Goal: Book appointment/travel/reservation

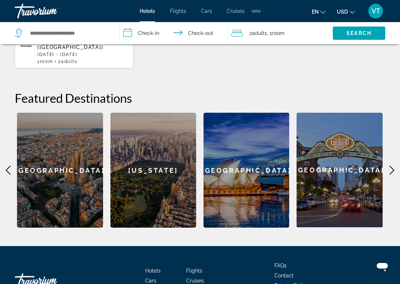
scroll to position [259, 0]
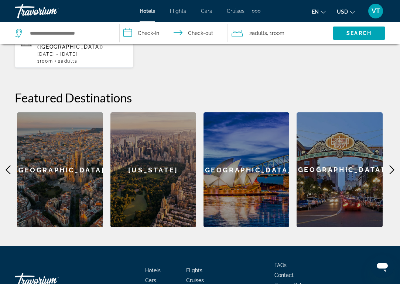
click at [390, 166] on icon "Main content" at bounding box center [391, 170] width 9 height 9
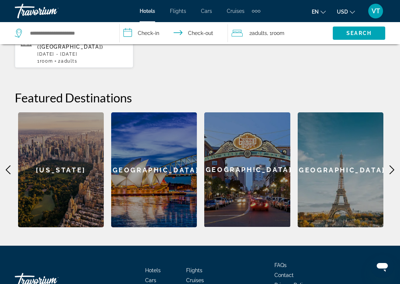
click at [390, 166] on icon "Main content" at bounding box center [391, 170] width 9 height 9
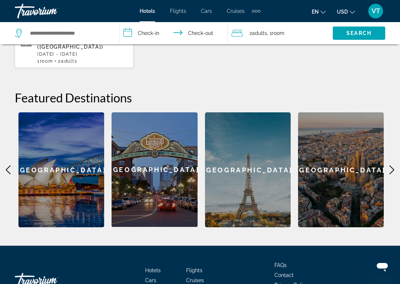
click at [390, 166] on icon "Main content" at bounding box center [391, 170] width 9 height 9
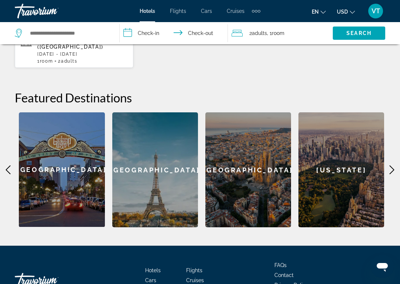
click at [145, 149] on div "[GEOGRAPHIC_DATA]" at bounding box center [155, 170] width 86 height 115
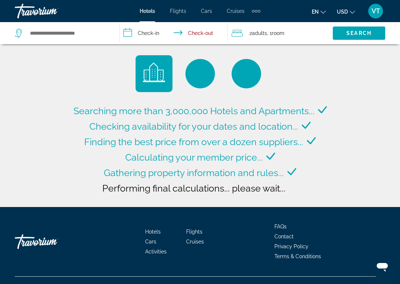
type input "**********"
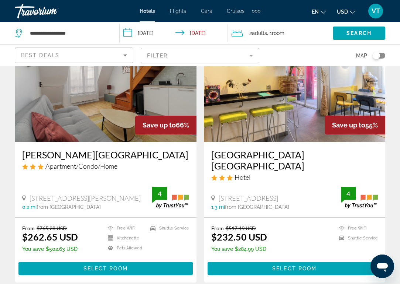
scroll to position [69, 0]
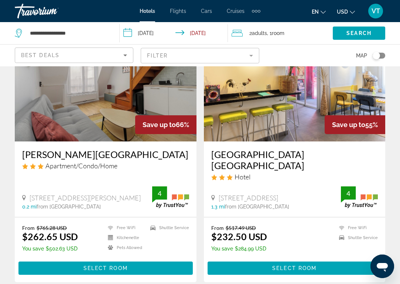
click at [149, 32] on input "**********" at bounding box center [175, 34] width 111 height 24
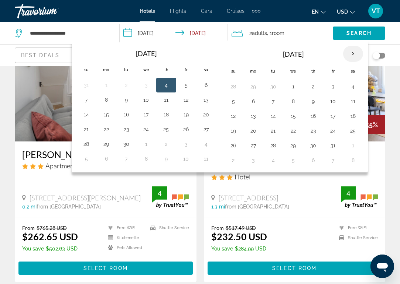
click at [354, 54] on th "Next month" at bounding box center [353, 54] width 20 height 16
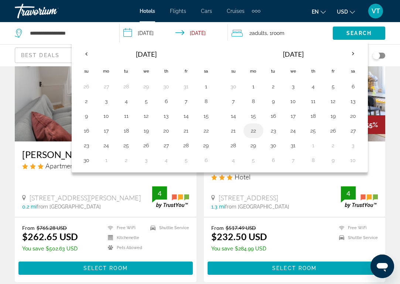
click at [256, 131] on button "22" at bounding box center [253, 131] width 12 height 10
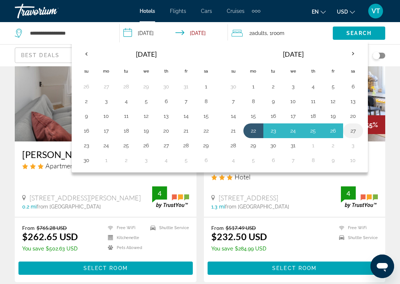
click at [355, 126] on td "27" at bounding box center [353, 131] width 20 height 15
click at [355, 130] on button "27" at bounding box center [353, 131] width 12 height 10
type input "**********"
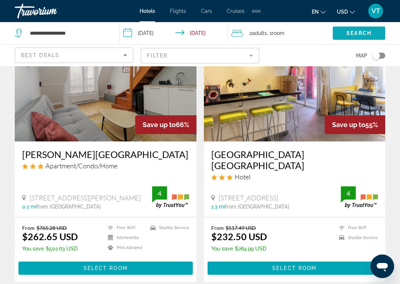
click at [372, 31] on span "Search widget" at bounding box center [358, 33] width 52 height 18
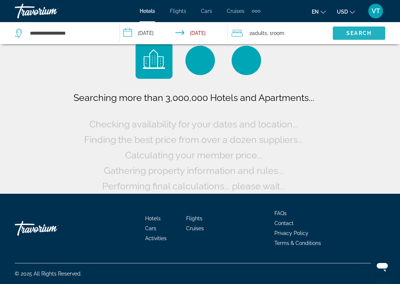
scroll to position [13, 0]
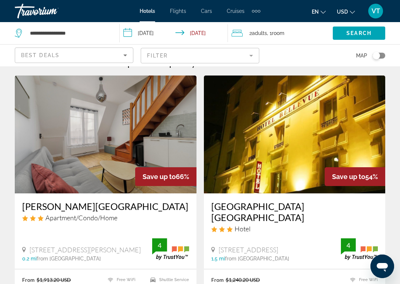
scroll to position [16, 0]
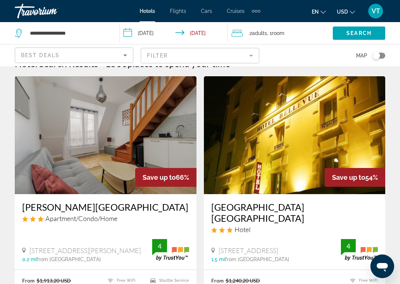
click at [267, 150] on img "Main content" at bounding box center [295, 135] width 182 height 118
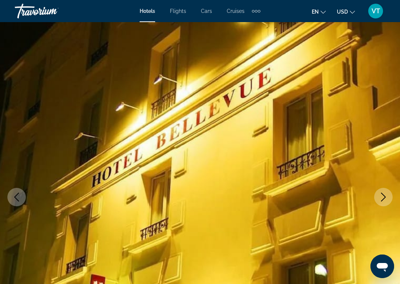
click at [389, 196] on button "Next image" at bounding box center [383, 197] width 18 height 18
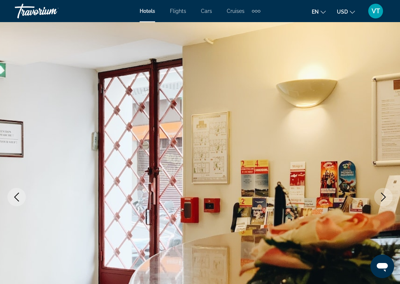
click at [389, 197] on button "Next image" at bounding box center [383, 197] width 18 height 18
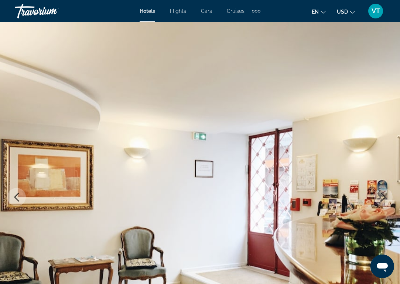
click at [389, 197] on button "Next image" at bounding box center [383, 197] width 18 height 18
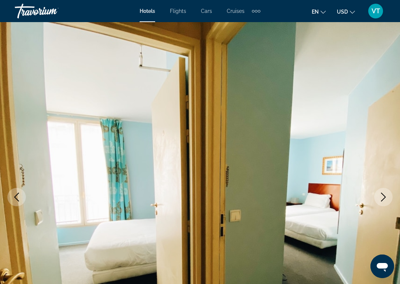
click at [389, 197] on button "Next image" at bounding box center [383, 197] width 18 height 18
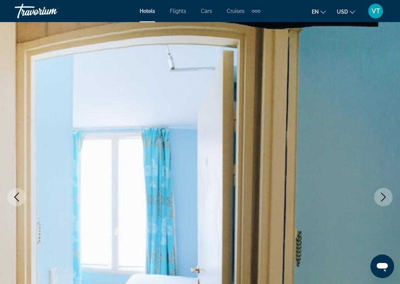
click at [389, 197] on button "Next image" at bounding box center [383, 197] width 18 height 18
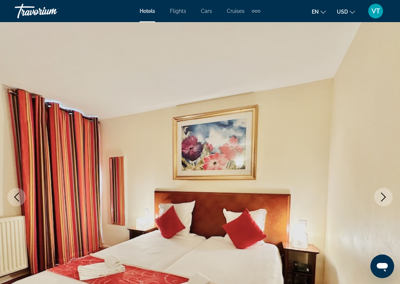
click at [389, 197] on button "Next image" at bounding box center [383, 197] width 18 height 18
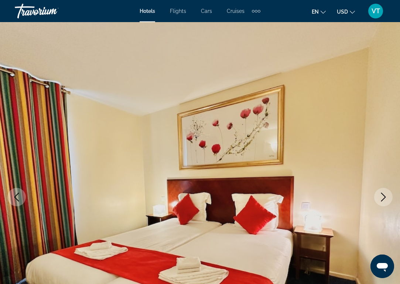
click at [389, 197] on button "Next image" at bounding box center [383, 197] width 18 height 18
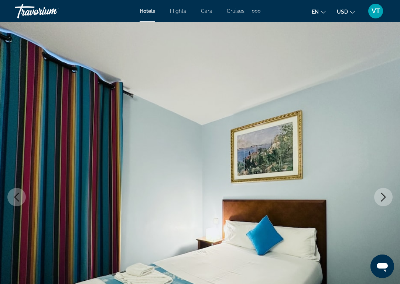
click at [389, 197] on button "Next image" at bounding box center [383, 197] width 18 height 18
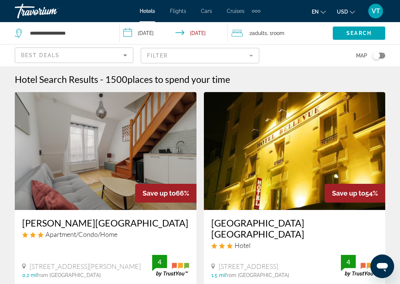
click at [84, 150] on img "Main content" at bounding box center [106, 151] width 182 height 118
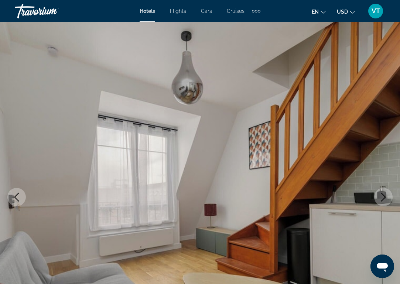
click at [385, 198] on icon "Next image" at bounding box center [383, 197] width 5 height 9
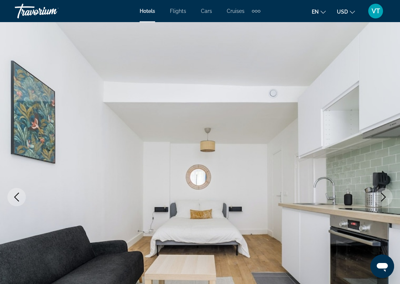
click at [385, 198] on icon "Next image" at bounding box center [383, 197] width 5 height 9
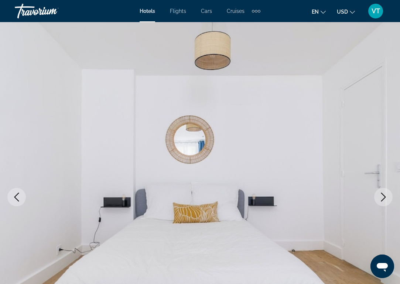
click at [385, 198] on icon "Next image" at bounding box center [383, 197] width 5 height 9
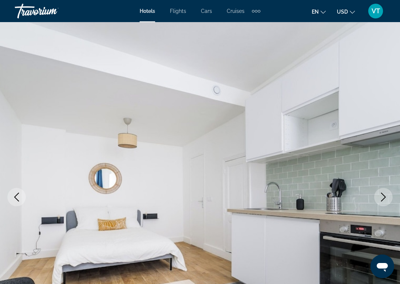
click at [385, 198] on icon "Next image" at bounding box center [383, 197] width 5 height 9
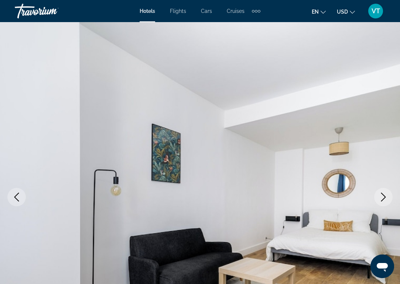
click at [385, 198] on icon "Next image" at bounding box center [383, 197] width 5 height 9
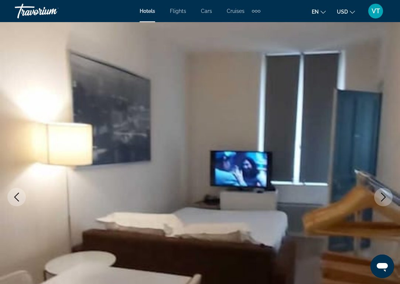
click at [385, 198] on icon "Next image" at bounding box center [383, 197] width 5 height 9
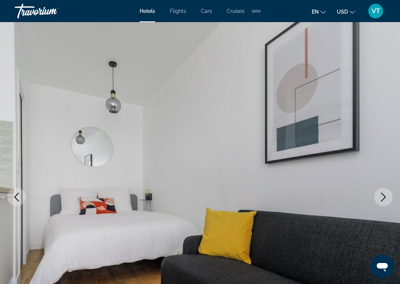
click at [385, 198] on icon "Next image" at bounding box center [383, 197] width 5 height 9
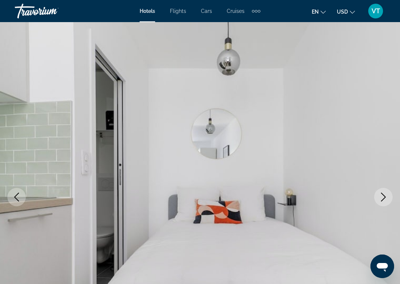
click at [385, 198] on icon "Next image" at bounding box center [383, 197] width 5 height 9
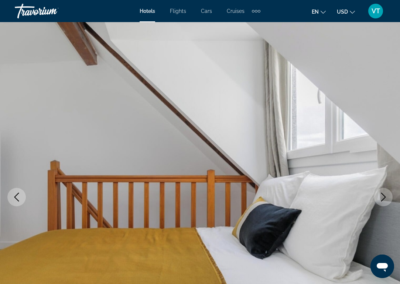
click at [385, 198] on icon "Next image" at bounding box center [383, 197] width 5 height 9
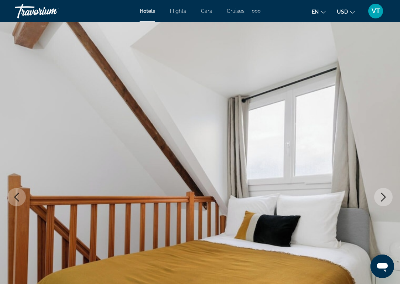
click at [385, 198] on icon "Next image" at bounding box center [383, 197] width 5 height 9
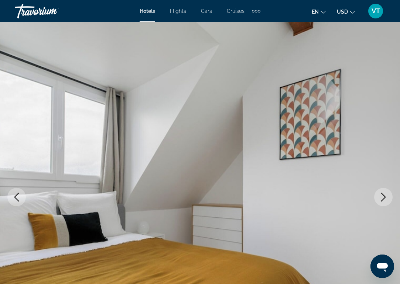
click at [385, 198] on icon "Next image" at bounding box center [383, 197] width 5 height 9
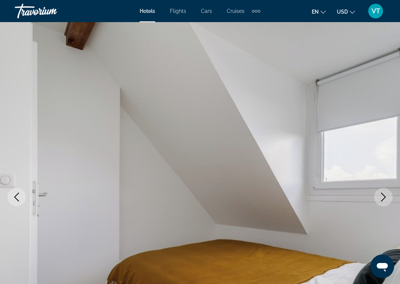
click at [385, 198] on icon "Next image" at bounding box center [383, 197] width 5 height 9
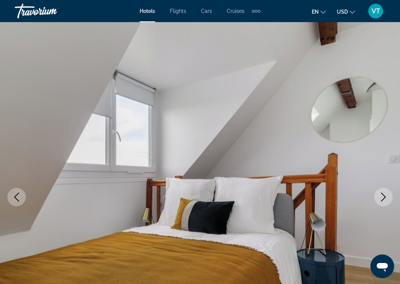
click at [385, 198] on icon "Next image" at bounding box center [383, 197] width 5 height 9
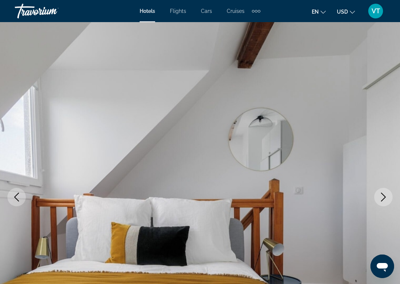
click at [385, 198] on icon "Next image" at bounding box center [383, 197] width 5 height 9
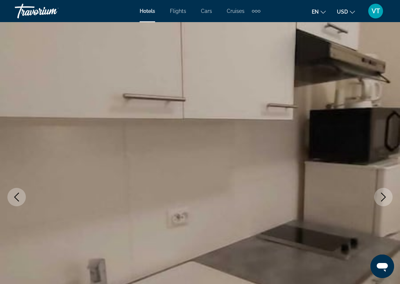
click at [385, 198] on icon "Next image" at bounding box center [383, 197] width 5 height 9
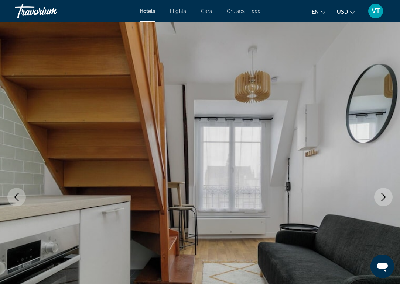
click at [385, 198] on icon "Next image" at bounding box center [383, 197] width 5 height 9
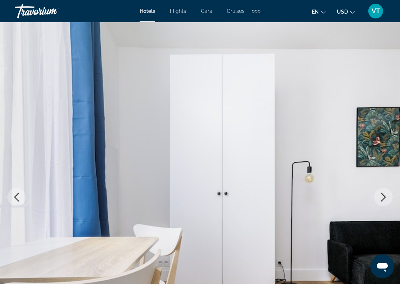
click at [385, 198] on icon "Next image" at bounding box center [383, 197] width 5 height 9
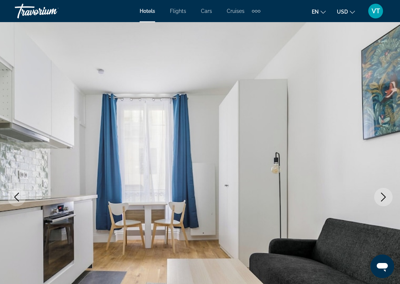
click at [385, 198] on icon "Next image" at bounding box center [383, 197] width 5 height 9
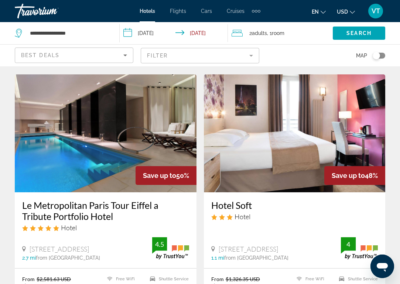
scroll to position [292, 0]
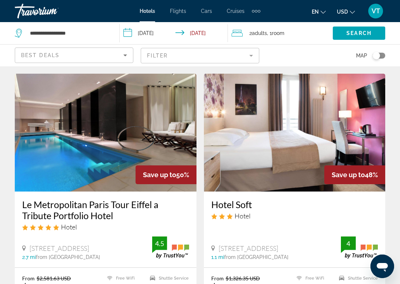
click at [121, 136] on img "Main content" at bounding box center [106, 133] width 182 height 118
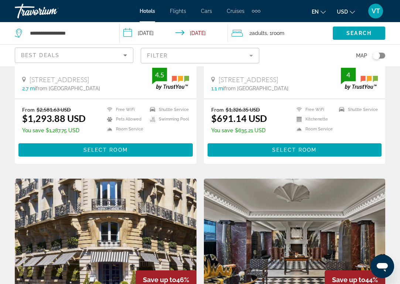
scroll to position [460, 0]
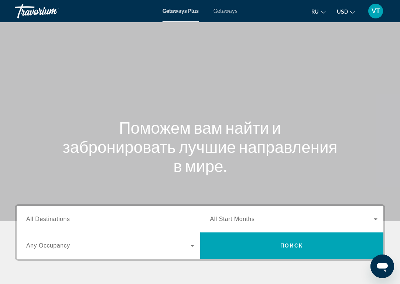
click at [68, 220] on span "All Destinations" at bounding box center [48, 219] width 44 height 6
click at [68, 220] on input "Destination All Destinations" at bounding box center [110, 219] width 168 height 9
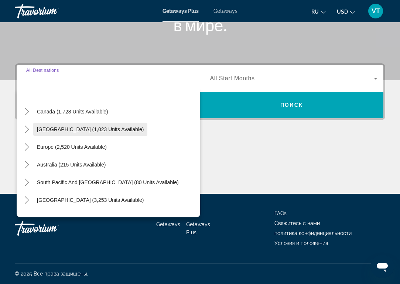
scroll to position [55, 0]
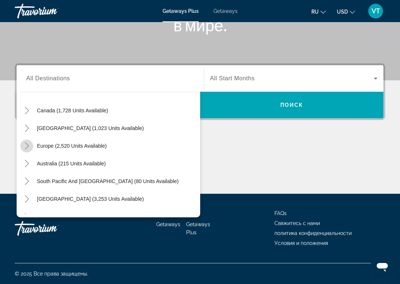
click at [28, 145] on icon "Toggle Europe (2,520 units available)" at bounding box center [27, 145] width 4 height 7
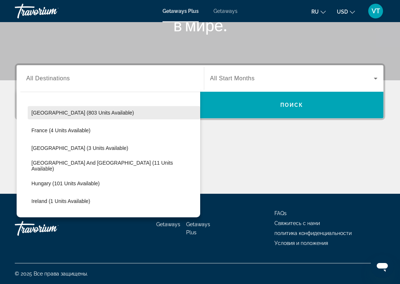
scroll to position [177, 0]
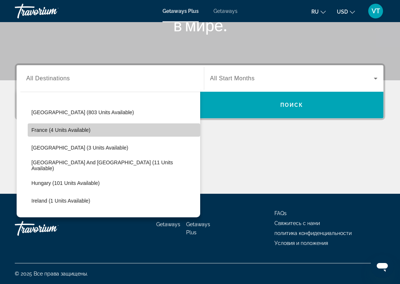
click at [86, 133] on span "Search widget" at bounding box center [114, 130] width 172 height 18
type input "**********"
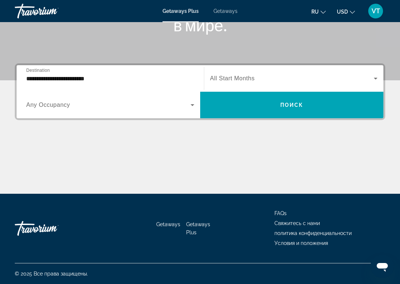
click at [252, 75] on span "All Start Months" at bounding box center [232, 78] width 45 height 6
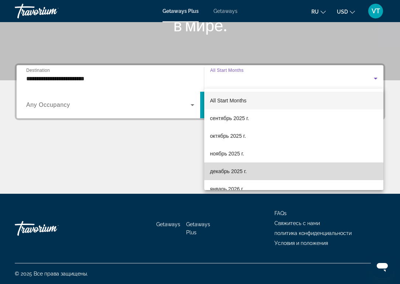
click at [229, 171] on span "декабрь 2025 г." at bounding box center [228, 171] width 37 height 9
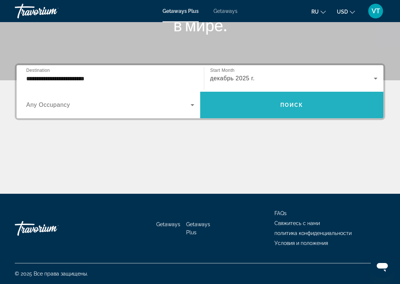
click at [280, 94] on span "Search widget" at bounding box center [291, 105] width 183 height 27
